Goal: Communication & Community: Ask a question

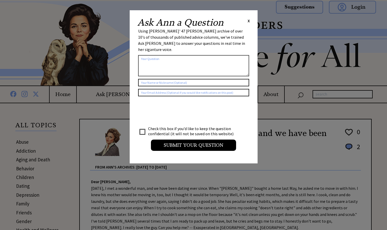
click at [171, 79] on input "text" at bounding box center [193, 82] width 111 height 7
type input "i"
click at [171, 79] on input "text" at bounding box center [193, 82] width 111 height 7
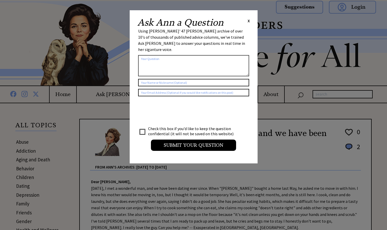
click at [171, 79] on input "text" at bounding box center [193, 82] width 111 height 7
click at [171, 79] on input "s" at bounding box center [193, 82] width 111 height 7
type input "student."
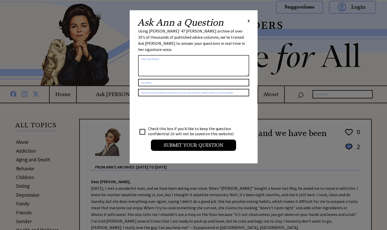
click at [179, 89] on input "text" at bounding box center [193, 92] width 111 height 7
type input "[EMAIL_ADDRESS][DOMAIN_NAME]"
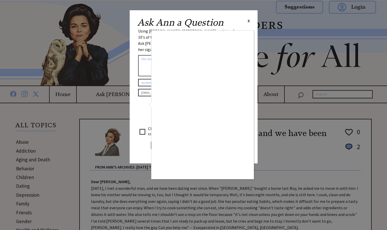
drag, startPoint x: 168, startPoint y: 115, endPoint x: 259, endPoint y: 139, distance: 94.1
click at [259, 139] on div at bounding box center [193, 115] width 387 height 230
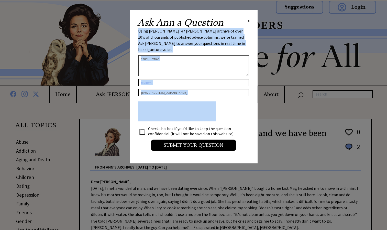
drag, startPoint x: 259, startPoint y: 139, endPoint x: 216, endPoint y: 118, distance: 47.7
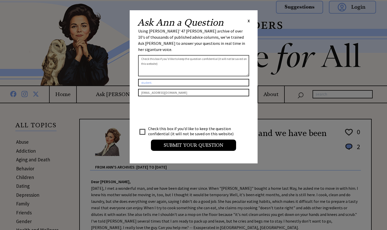
click at [252, 108] on div "Ask [PERSON_NAME] a Question X Using [PERSON_NAME]' 47 [PERSON_NAME] archive of…" at bounding box center [194, 86] width 128 height 153
click at [211, 58] on textarea "Check this box if you'd like to keep the question confidential (it will not be …" at bounding box center [193, 65] width 111 height 21
click at [207, 55] on textarea "Check this box if you'd like to keep the question confidential (it will not be …" at bounding box center [193, 65] width 111 height 21
click at [203, 55] on textarea "hello [PERSON_NAME] i cant talk to nobody about this. im pregnat and still in s…" at bounding box center [193, 65] width 111 height 21
click at [222, 58] on textarea "hello [PERSON_NAME] i can't talk to nobody about this. I'm pregnant and still i…" at bounding box center [193, 65] width 111 height 21
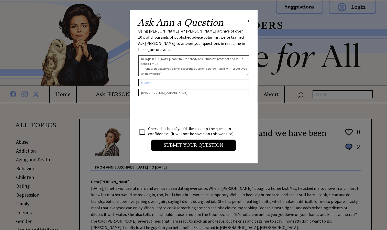
click at [242, 55] on textarea "hello [PERSON_NAME] i can't talk to nobody about this. I'm pregnant and still i…" at bounding box center [193, 65] width 111 height 21
click at [244, 55] on textarea "hello [PERSON_NAME] i can't talk to nobody about this. I'm pregnant and still i…" at bounding box center [193, 65] width 111 height 21
click at [153, 55] on textarea "hello [PERSON_NAME] i can't talk to nobody about this. I'm pregnant and still i…" at bounding box center [193, 65] width 111 height 21
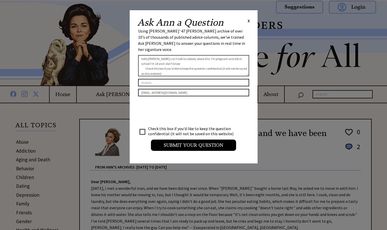
click at [146, 59] on textarea "hello [PERSON_NAME] can't talk to nobody about this. I'm pregnant and still in …" at bounding box center [193, 65] width 111 height 21
click at [162, 56] on textarea "hello [PERSON_NAME] can't talk to nobody about this. I'm pregnant and still in …" at bounding box center [193, 65] width 111 height 21
click at [172, 59] on textarea "hello [PERSON_NAME] can't talk to nobody about this. I'm pregnant and still in …" at bounding box center [193, 65] width 111 height 21
click at [206, 55] on textarea "hello [PERSON_NAME], I can't talk to nobody about this. I'm pregnant and still …" at bounding box center [193, 65] width 111 height 21
click at [201, 64] on textarea "hello [PERSON_NAME], I can't talk to nobody about this. I'm pregnant and still …" at bounding box center [193, 65] width 111 height 21
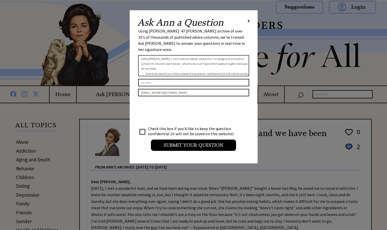
click at [167, 64] on textarea "hello [PERSON_NAME], I can't talk to nobody about this. I'm pregnant and still …" at bounding box center [193, 65] width 111 height 21
click at [165, 62] on textarea "hello [PERSON_NAME], I can't talk to nobody about this. I'm pregnant and still …" at bounding box center [193, 65] width 111 height 21
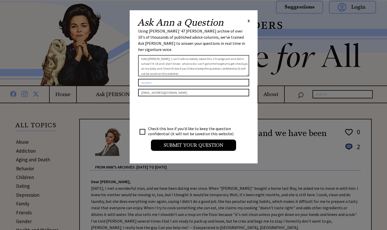
click at [154, 62] on textarea "hello [PERSON_NAME], I can't talk to nobody about this. I'm pregnant and still …" at bounding box center [193, 65] width 111 height 21
click at [200, 63] on textarea "hello [PERSON_NAME], I can't talk to nobody about this. I'm pregnant and still …" at bounding box center [193, 65] width 111 height 21
click at [242, 62] on textarea "hello [PERSON_NAME], I can't talk to nobody about this. I'm pregnant and still …" at bounding box center [193, 65] width 111 height 21
click at [216, 65] on textarea "hello [PERSON_NAME], I can't talk to nobody about this. I'm pregnant and still …" at bounding box center [193, 65] width 111 height 21
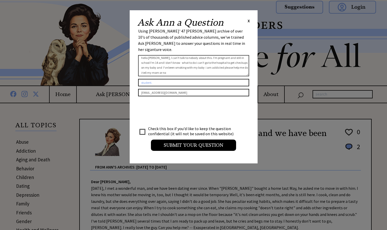
scroll to position [0, 0]
click at [146, 56] on textarea "been smoking with my baby i am addicted please help me do i tell my mom or no" at bounding box center [193, 65] width 111 height 21
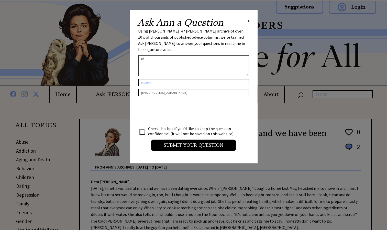
type textarea "b"
click at [150, 64] on textarea at bounding box center [193, 65] width 111 height 21
type textarea "How can i balance all my responsibilities with a baby? Its very hard with schoo…"
click at [142, 129] on input "checkbox" at bounding box center [142, 131] width 5 height 5
click at [140, 129] on input "checkbox" at bounding box center [142, 131] width 5 height 5
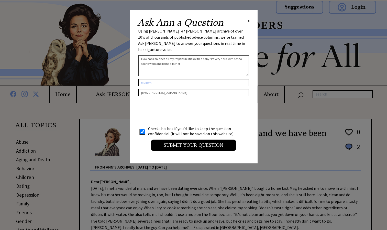
checkbox input "false"
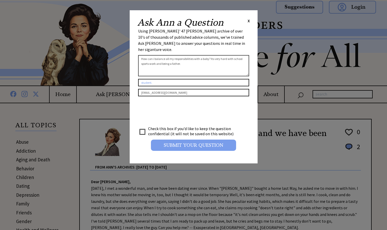
click at [175, 139] on input "Submit your Question" at bounding box center [193, 144] width 85 height 11
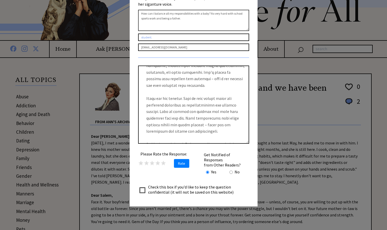
scroll to position [25, 0]
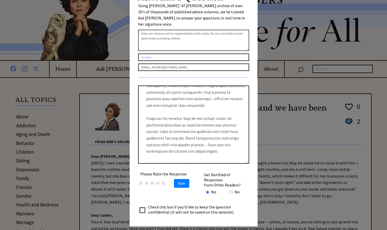
click at [232, 190] on input "radio" at bounding box center [231, 191] width 3 height 3
radio input "true"
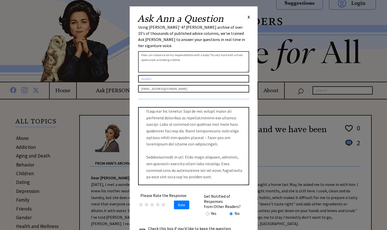
scroll to position [128, 0]
click at [249, 17] on span "X" at bounding box center [249, 16] width 2 height 5
